Goal: Find specific page/section: Find specific page/section

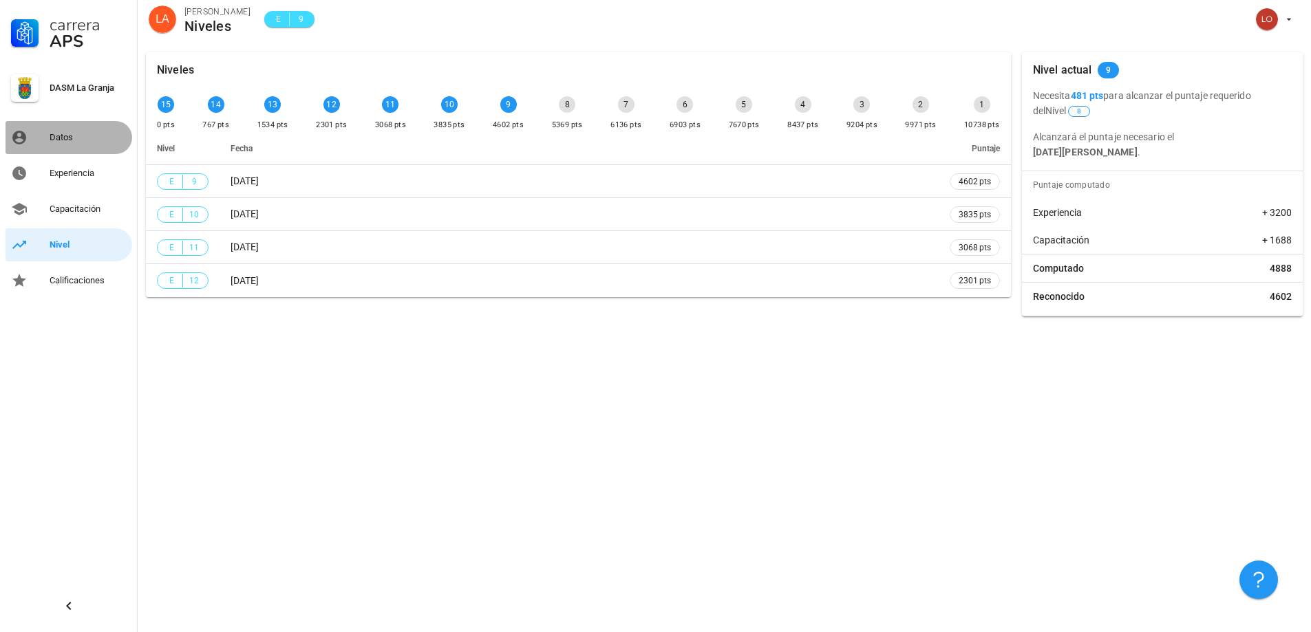
click at [102, 137] on div "Datos" at bounding box center [88, 137] width 77 height 11
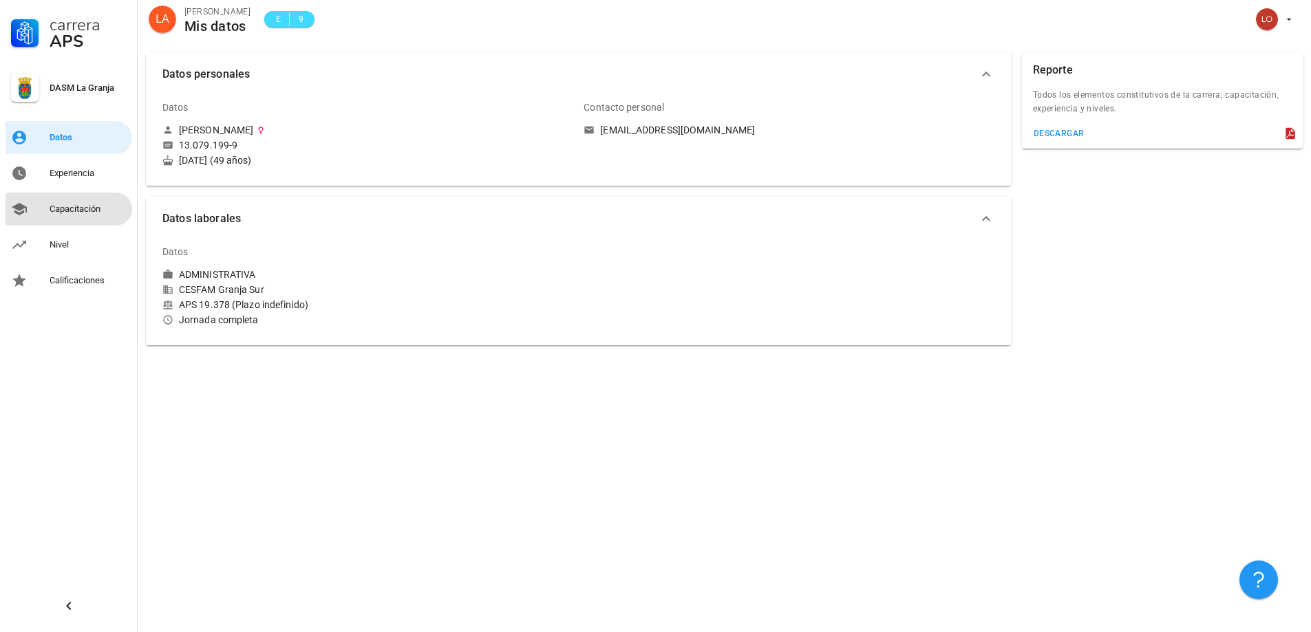
click at [76, 213] on div "Capacitación" at bounding box center [88, 209] width 77 height 11
